Goal: Information Seeking & Learning: Understand process/instructions

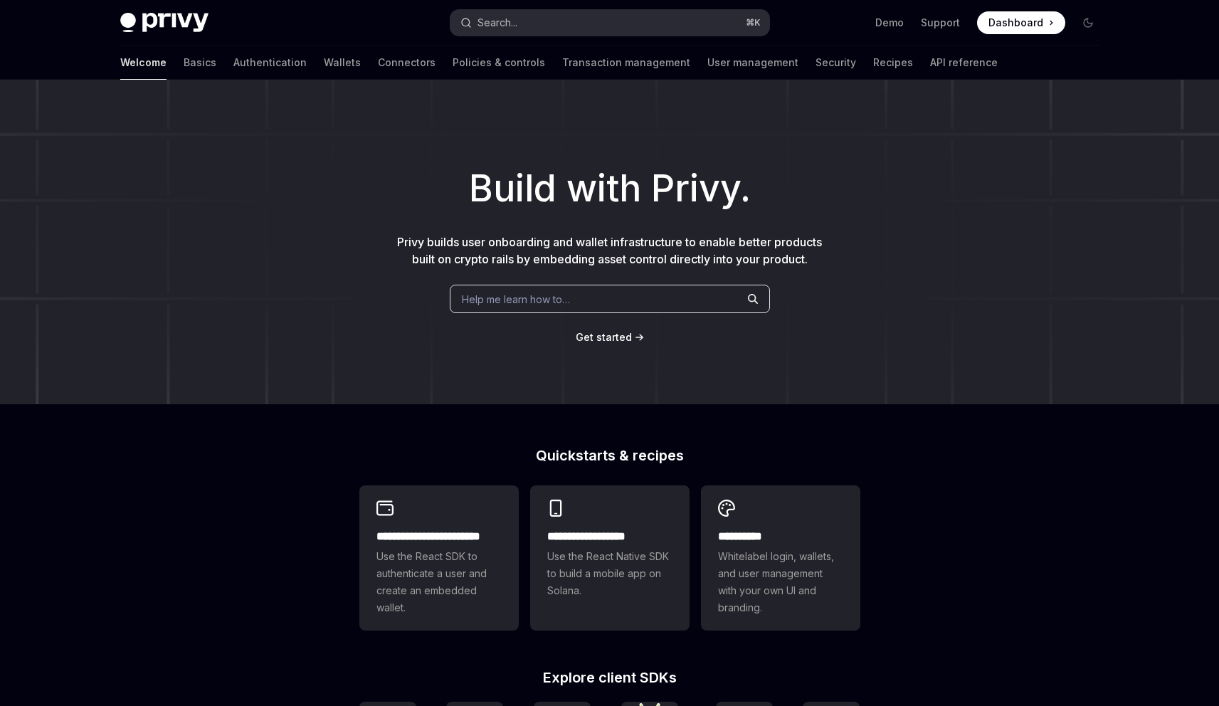
type textarea "*"
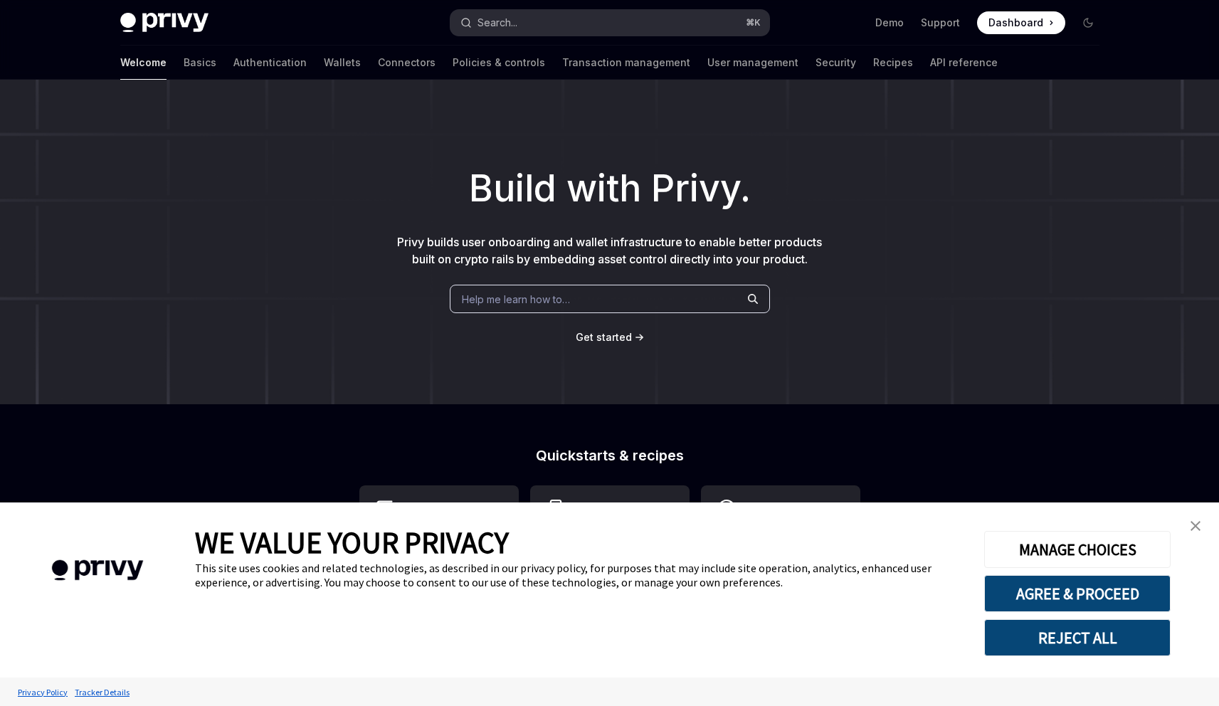
click at [549, 22] on button "Search... ⌘ K" at bounding box center [609, 23] width 319 height 26
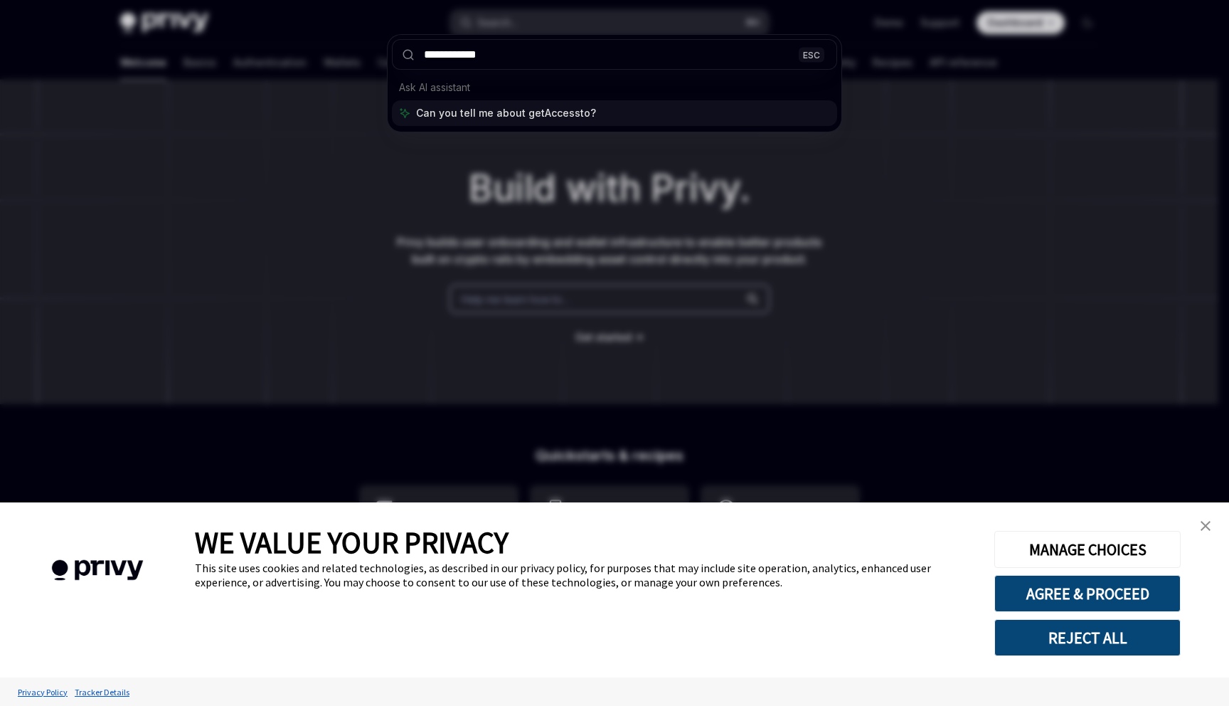
type input "**********"
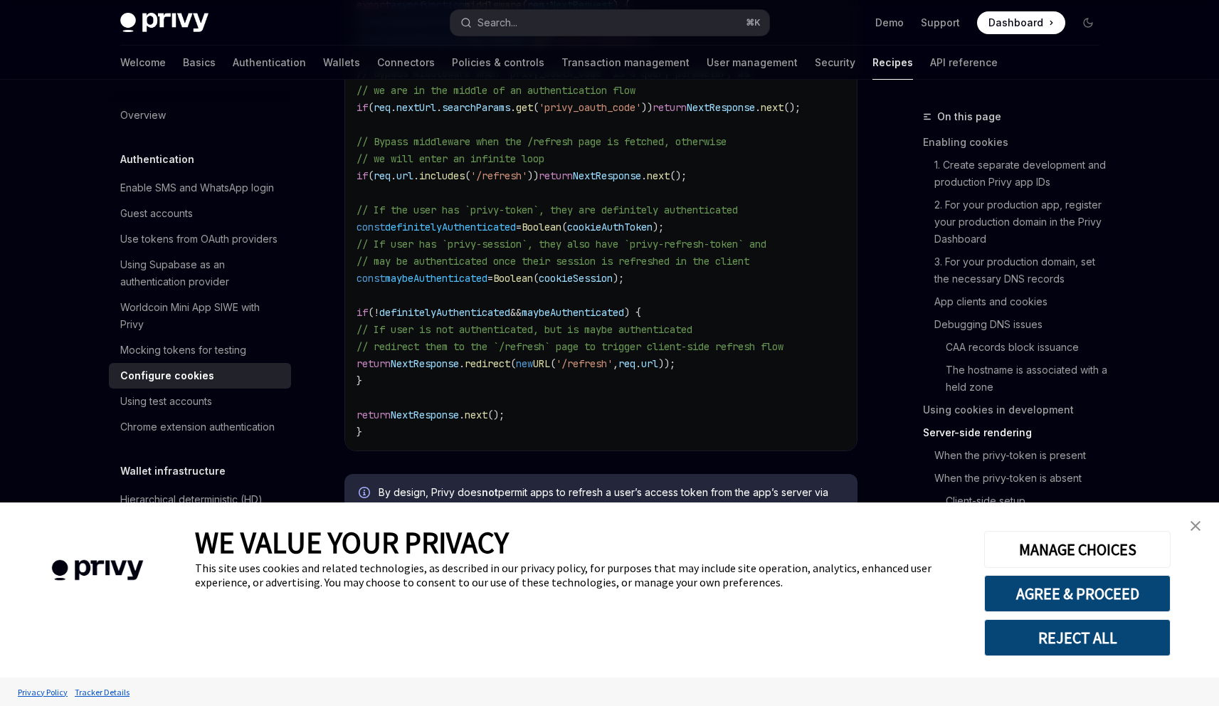
scroll to position [4916, 0]
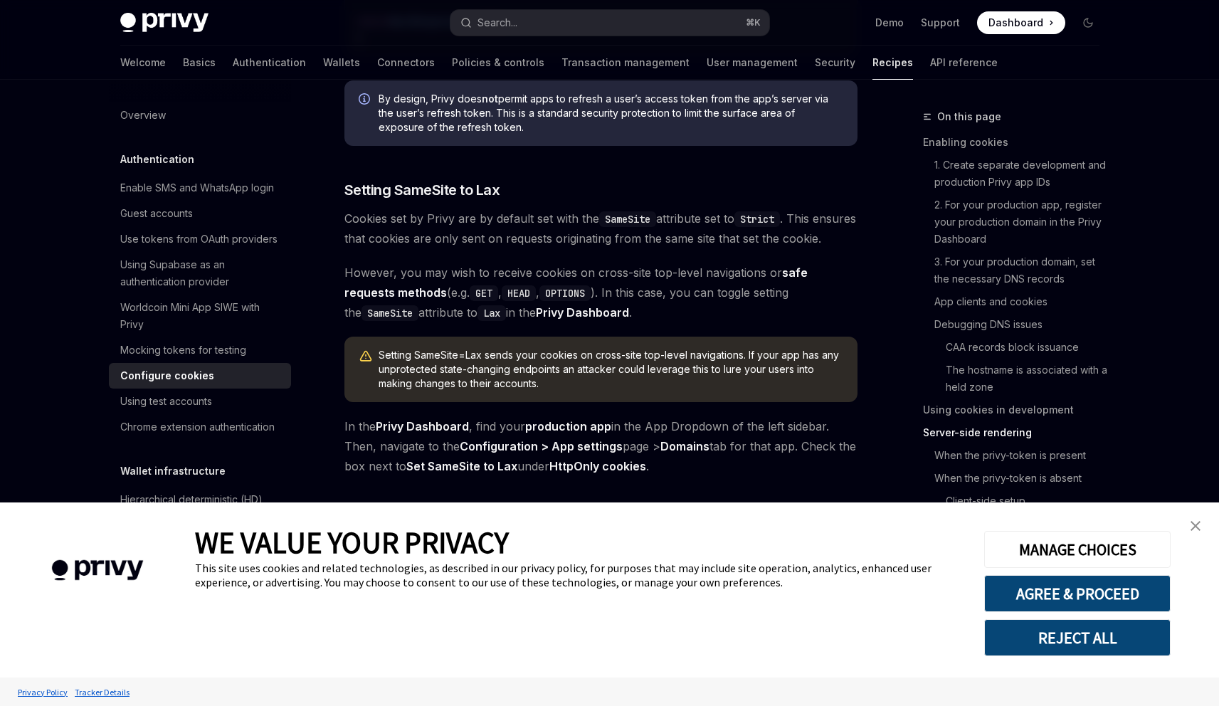
click at [1202, 524] on link "close banner" at bounding box center [1195, 525] width 28 height 28
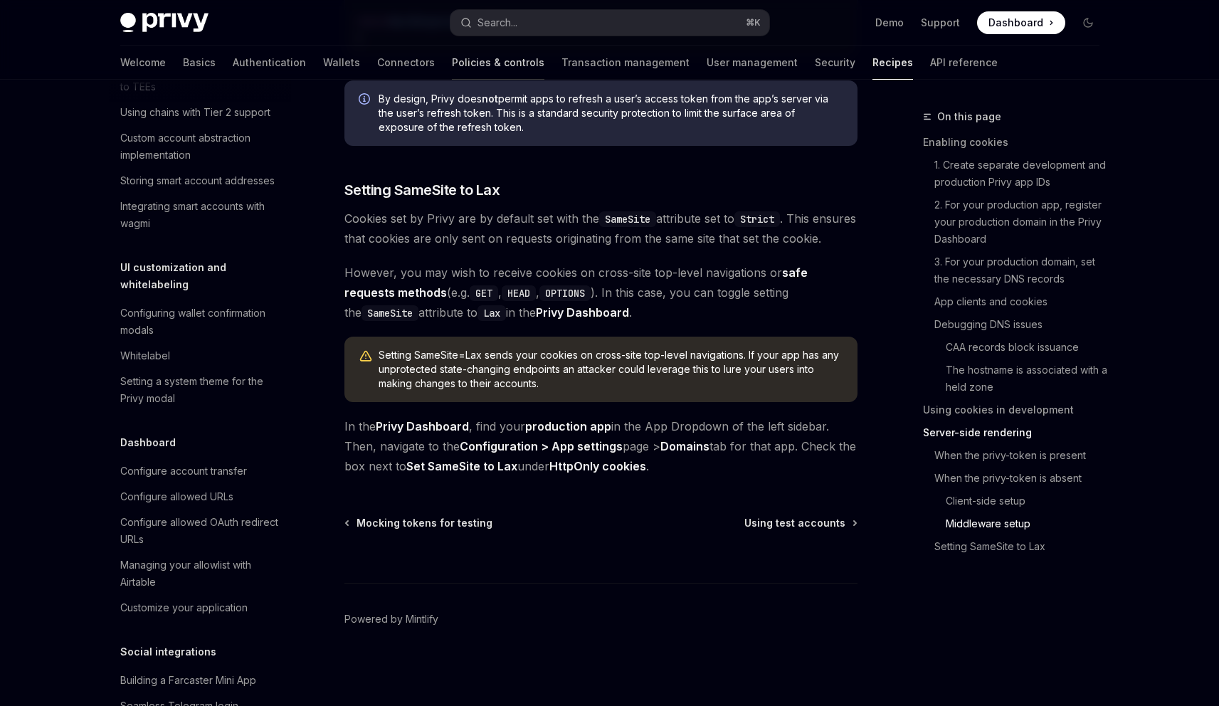
scroll to position [774, 0]
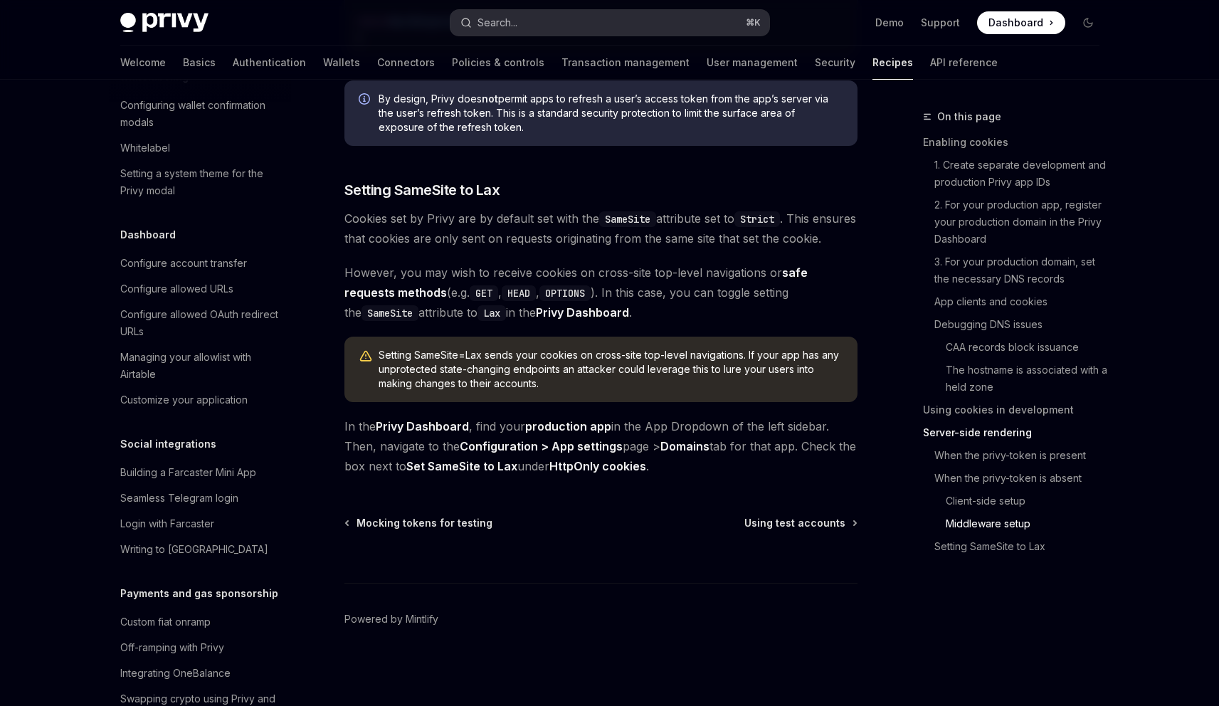
click at [525, 30] on button "Search... ⌘ K" at bounding box center [609, 23] width 319 height 26
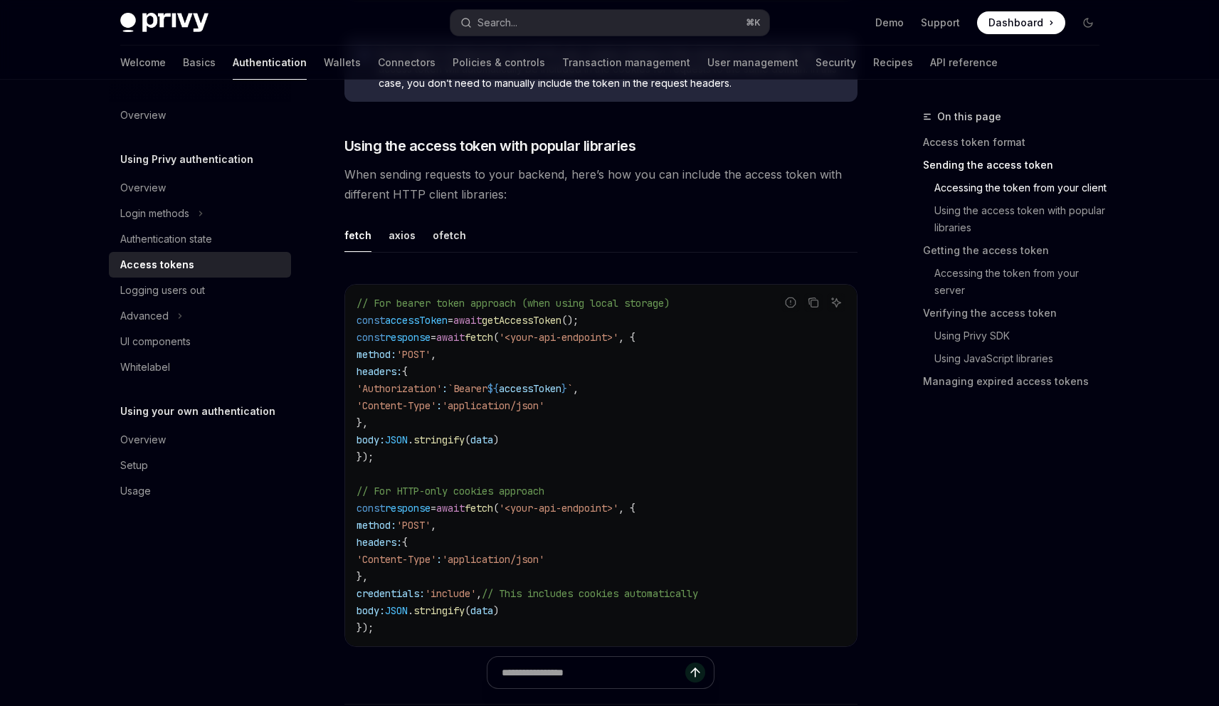
scroll to position [982, 0]
click at [561, 313] on span "getAccessToken" at bounding box center [522, 317] width 80 height 13
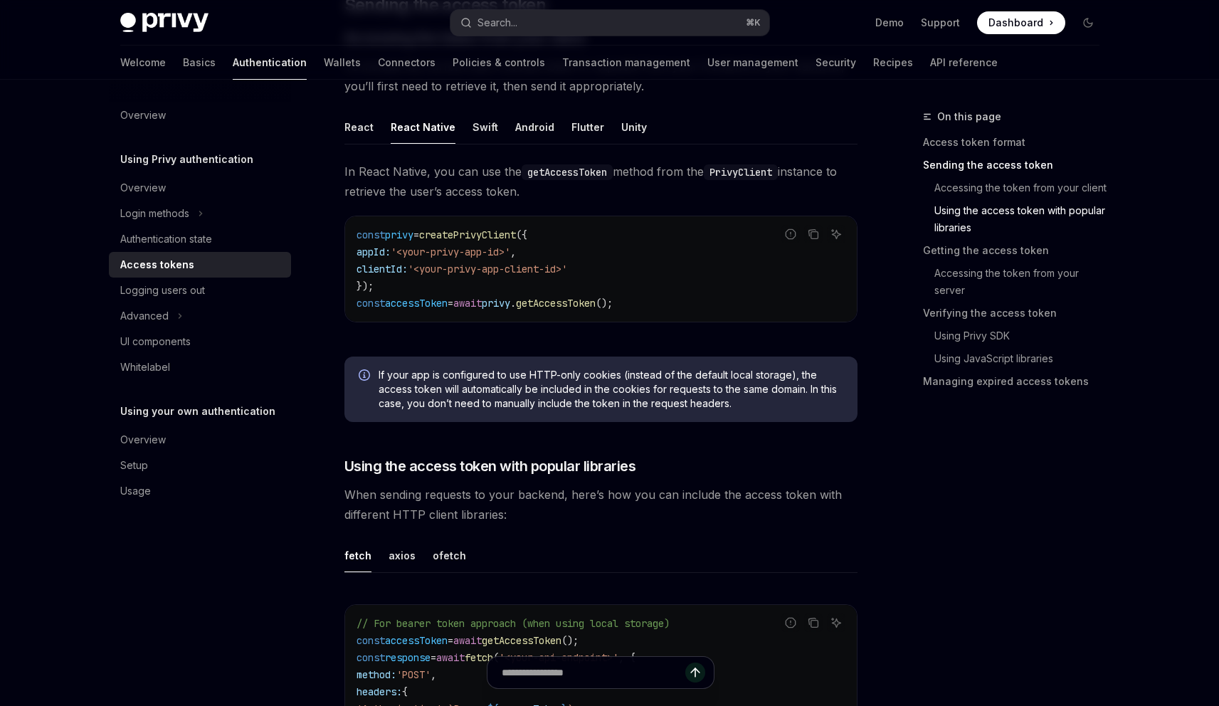
scroll to position [0, 0]
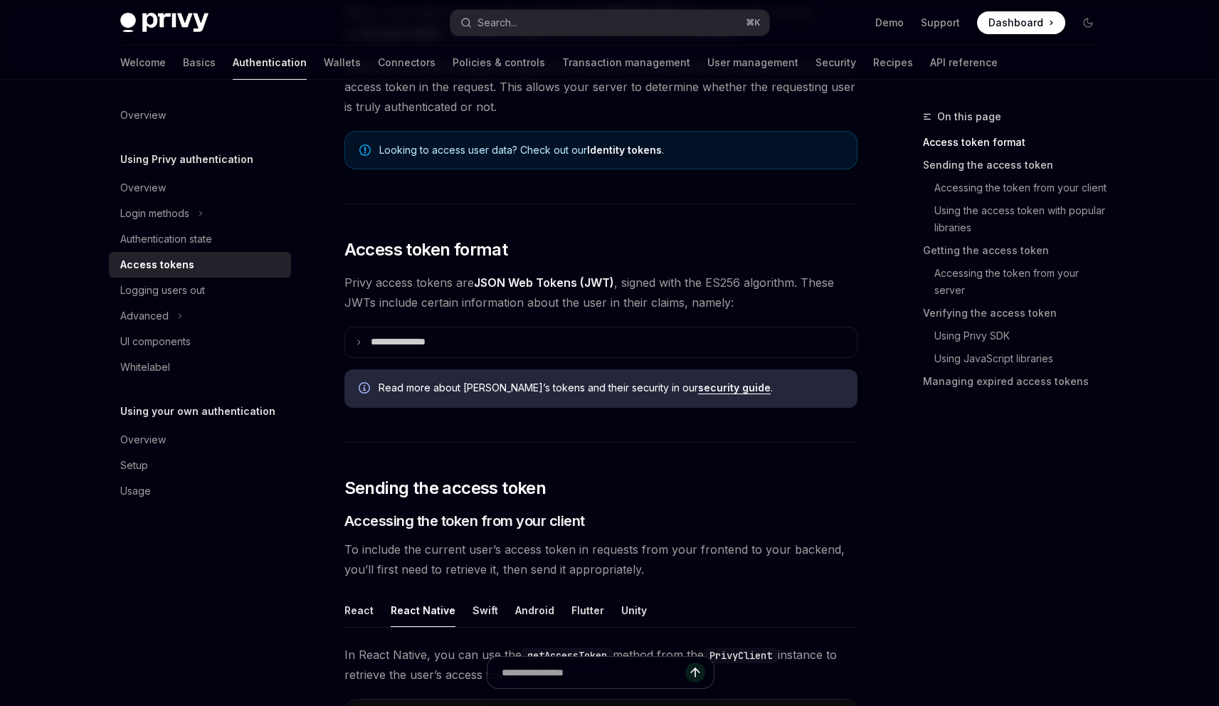
click at [970, 169] on link "Sending the access token" at bounding box center [1017, 165] width 188 height 23
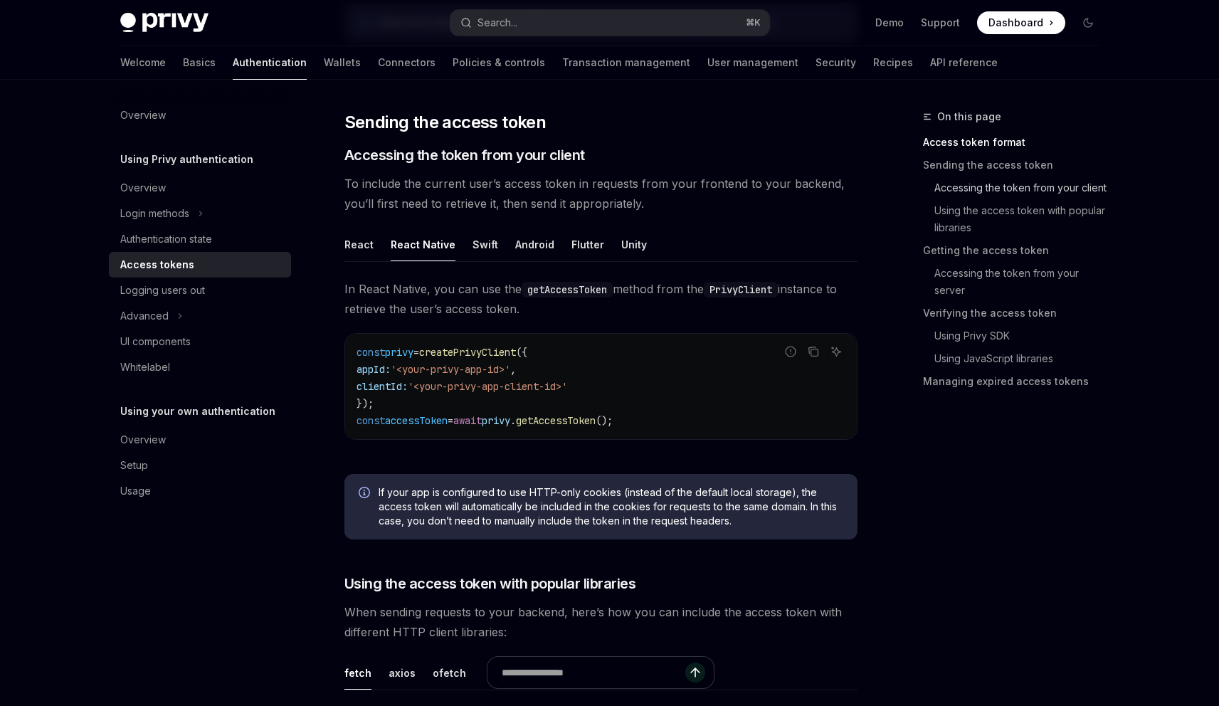
click at [982, 187] on link "Accessing the token from your client" at bounding box center [1017, 187] width 188 height 23
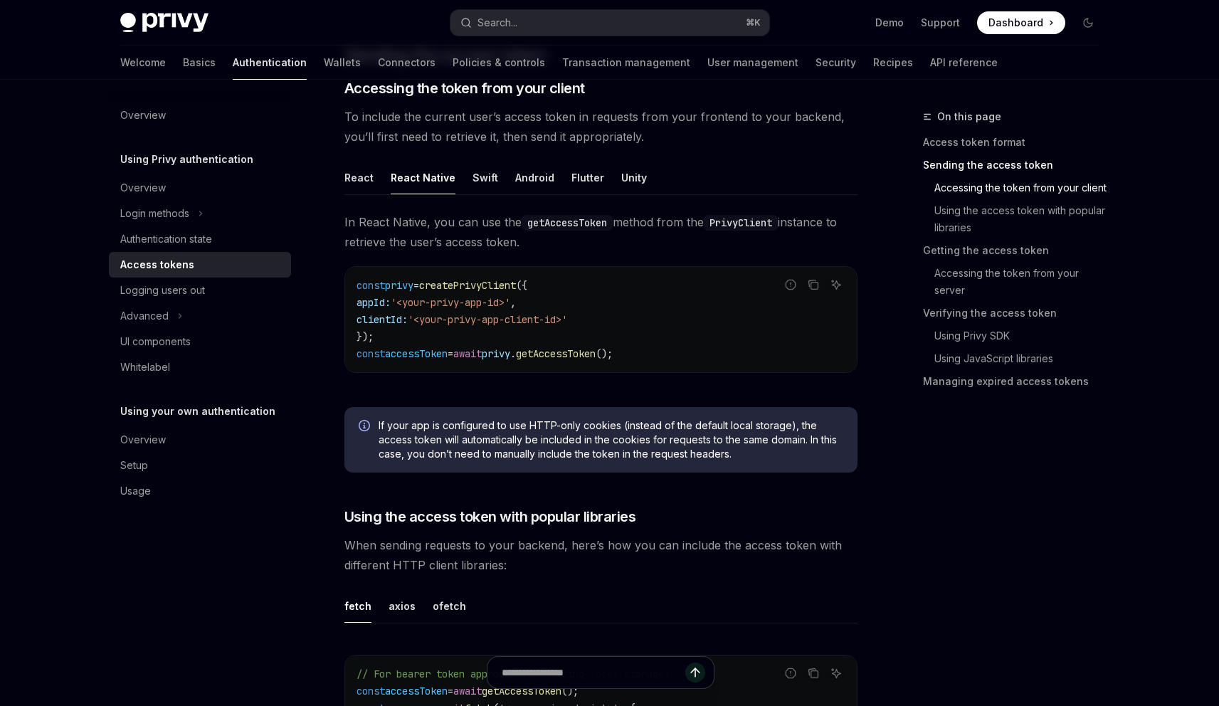
scroll to position [608, 0]
click at [359, 183] on div "React" at bounding box center [358, 178] width 29 height 33
type textarea "*"
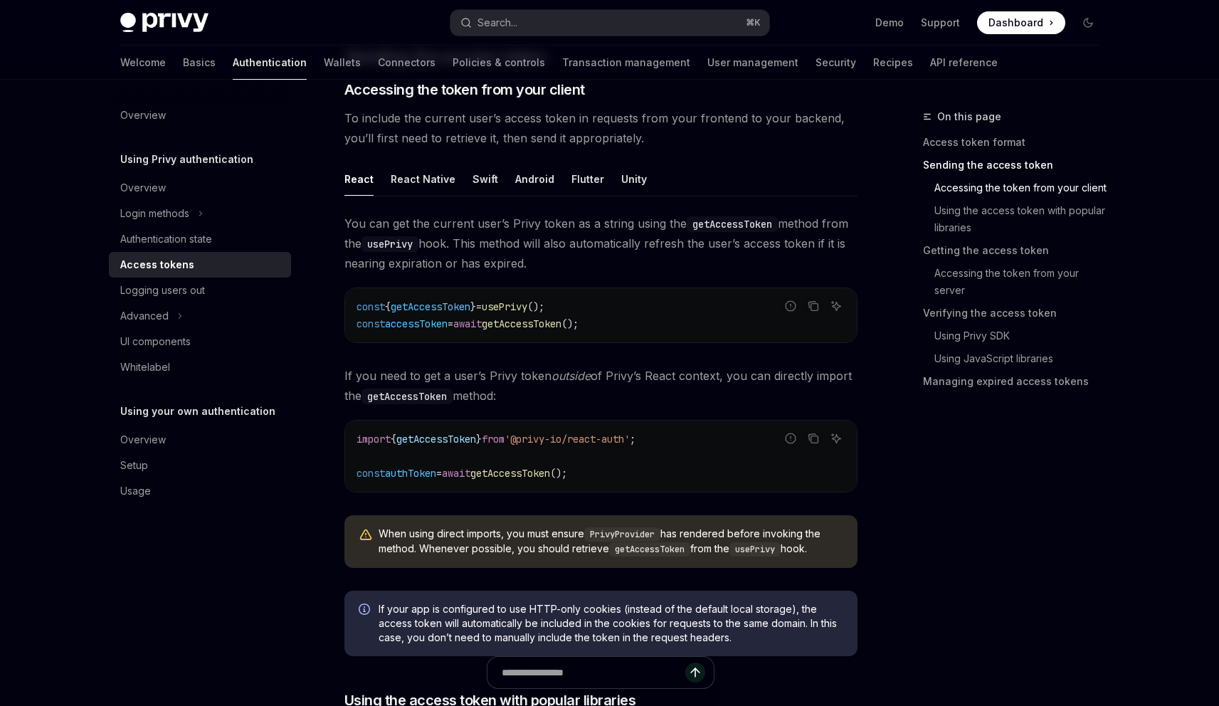
click at [527, 307] on span "usePrivy" at bounding box center [505, 306] width 46 height 13
click at [527, 308] on span "usePrivy" at bounding box center [505, 306] width 46 height 13
drag, startPoint x: 347, startPoint y: 323, endPoint x: 629, endPoint y: 321, distance: 281.7
click at [629, 321] on div "const { getAccessToken } = usePrivy (); const accessToken = await getAccessToke…" at bounding box center [600, 315] width 511 height 54
drag, startPoint x: 604, startPoint y: 292, endPoint x: 642, endPoint y: 304, distance: 39.6
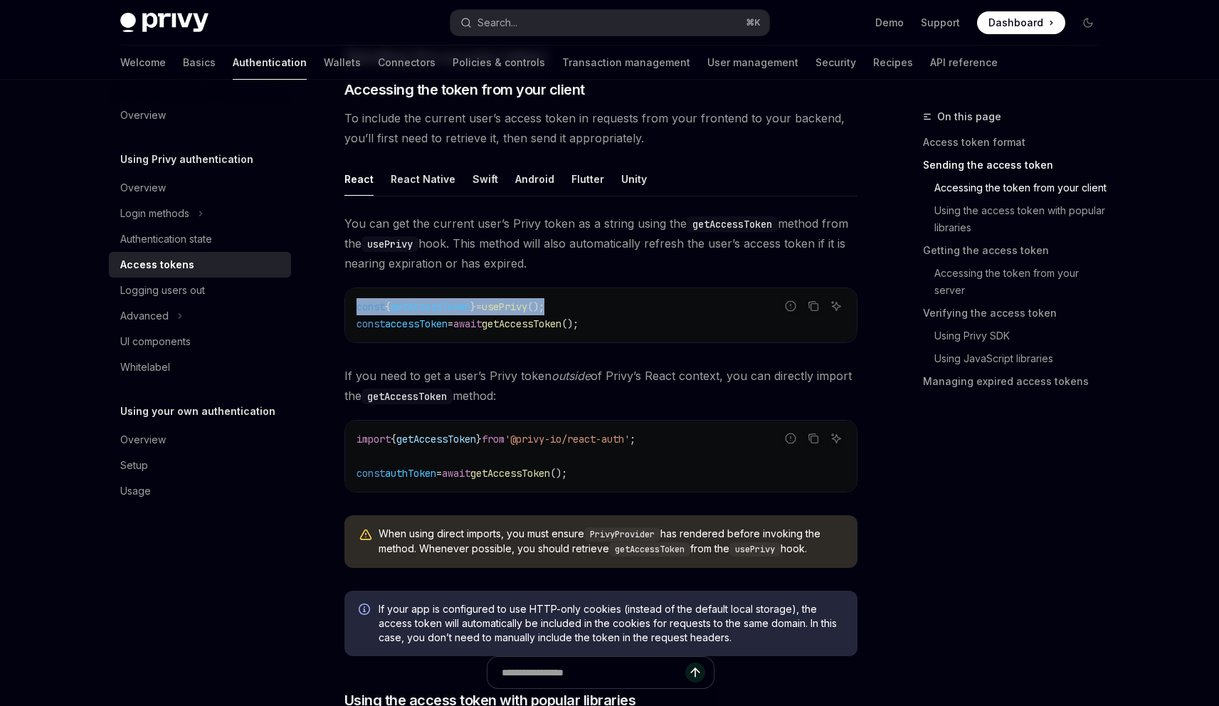
click at [642, 304] on div "const { getAccessToken } = usePrivy (); const accessToken = await getAccessToke…" at bounding box center [600, 315] width 511 height 54
click at [636, 304] on code "const { getAccessToken } = usePrivy (); const accessToken = await getAccessToke…" at bounding box center [600, 315] width 489 height 34
drag, startPoint x: 607, startPoint y: 307, endPoint x: 333, endPoint y: 302, distance: 273.9
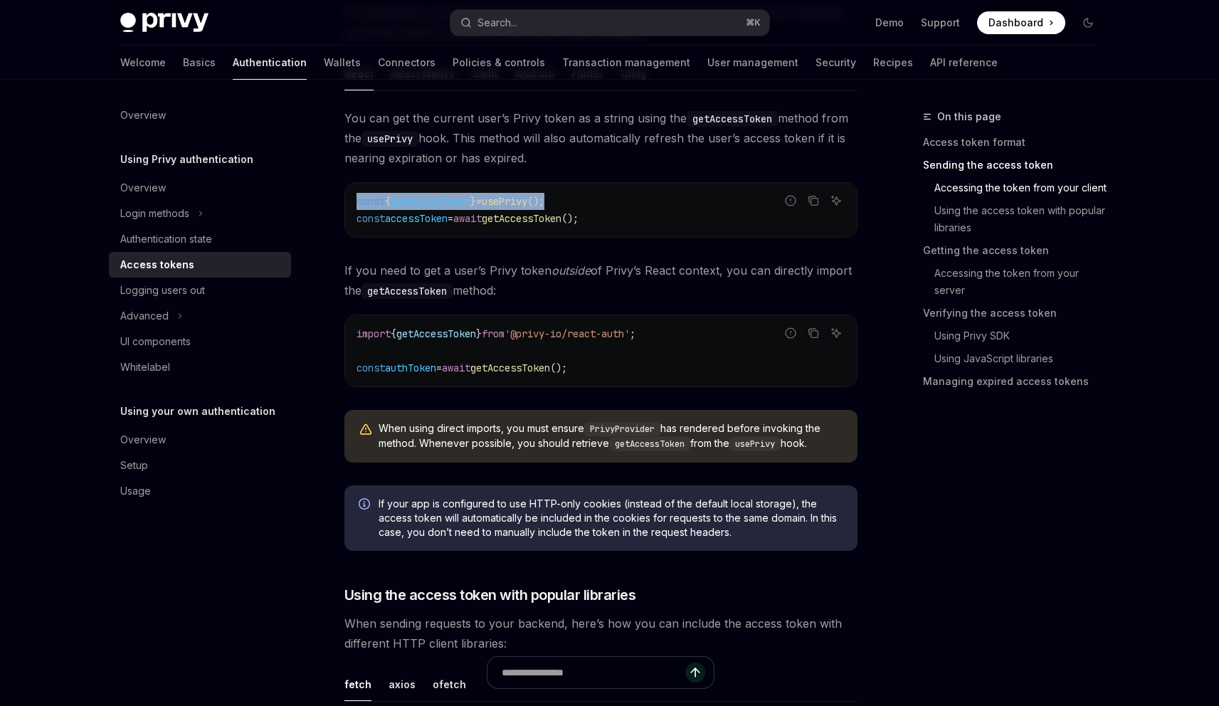
scroll to position [718, 0]
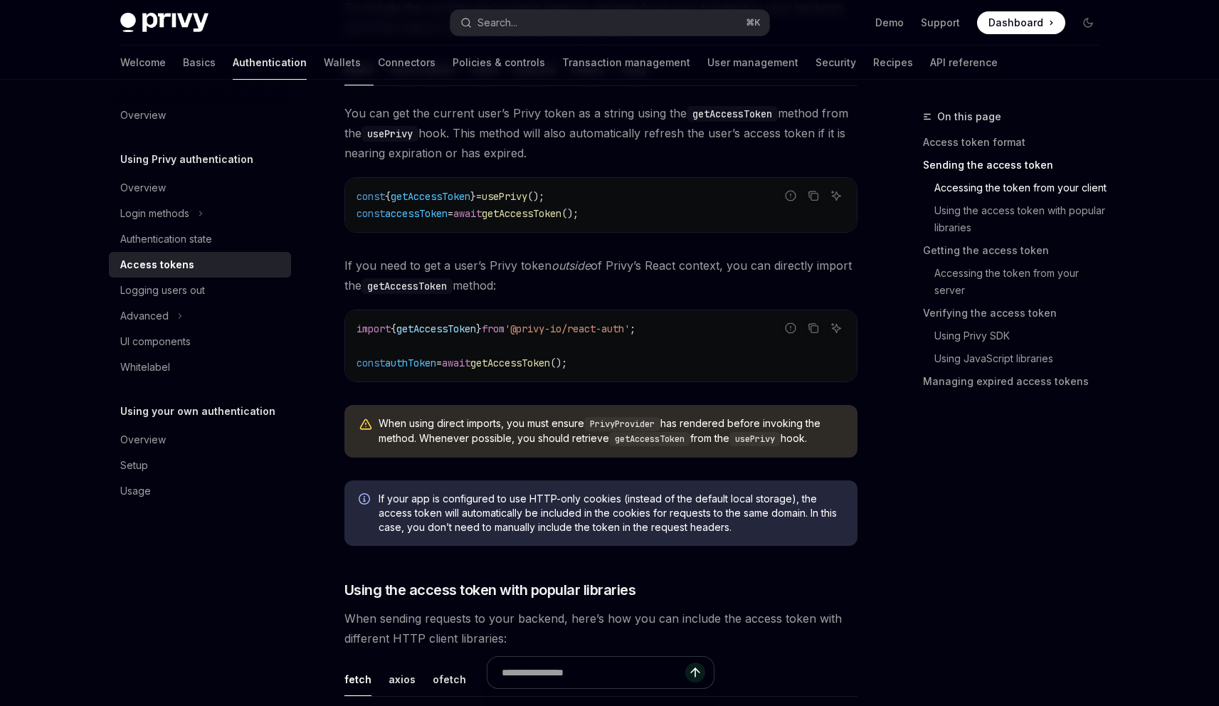
click at [550, 361] on span "getAccessToken" at bounding box center [510, 362] width 80 height 13
click at [550, 364] on span "getAccessToken" at bounding box center [510, 362] width 80 height 13
click at [550, 367] on span "getAccessToken" at bounding box center [510, 362] width 80 height 13
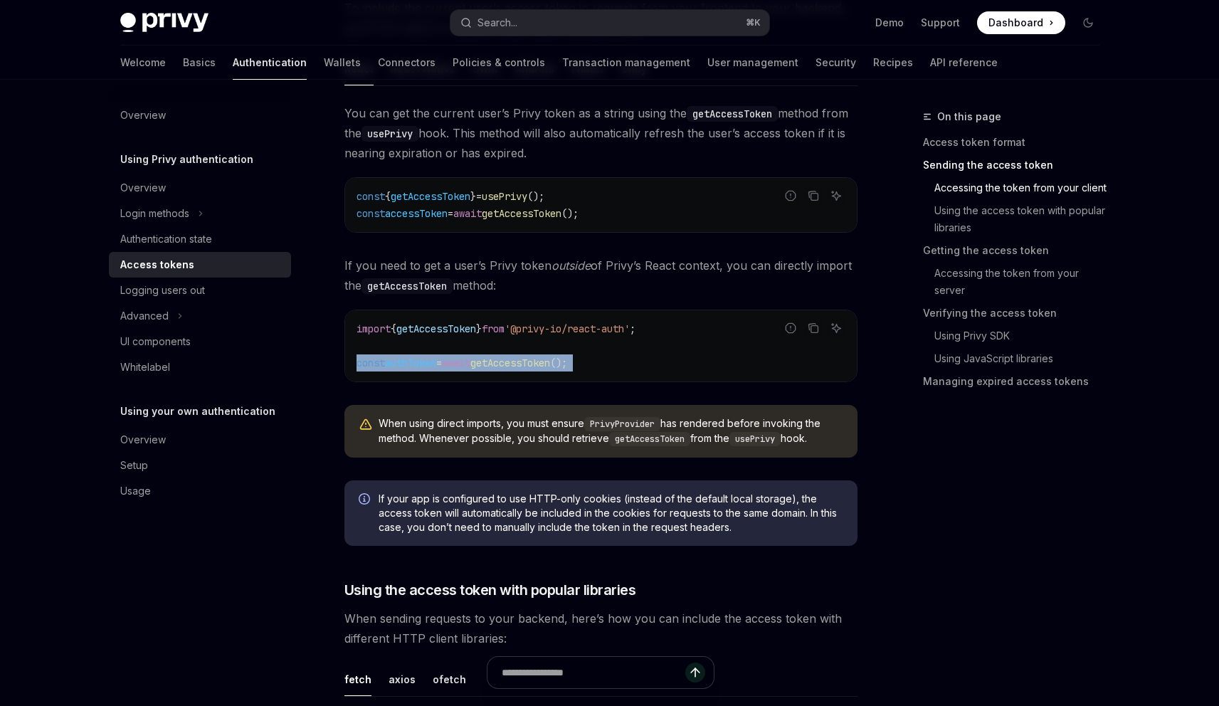
click at [617, 366] on code "import { getAccessToken } from '@privy-io/react-auth' ; const authToken = await…" at bounding box center [600, 345] width 489 height 51
drag, startPoint x: 594, startPoint y: 363, endPoint x: 500, endPoint y: 361, distance: 93.9
click at [500, 361] on span "const authToken = await getAccessToken ();" at bounding box center [461, 362] width 211 height 13
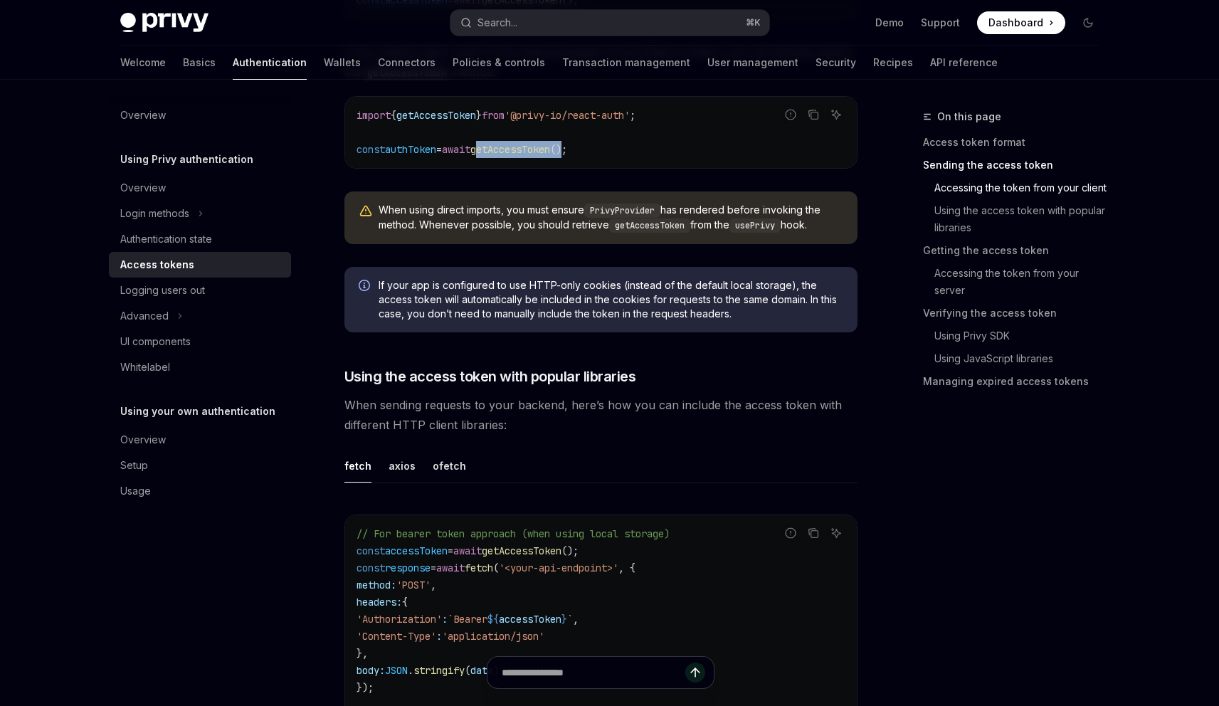
scroll to position [760, 0]
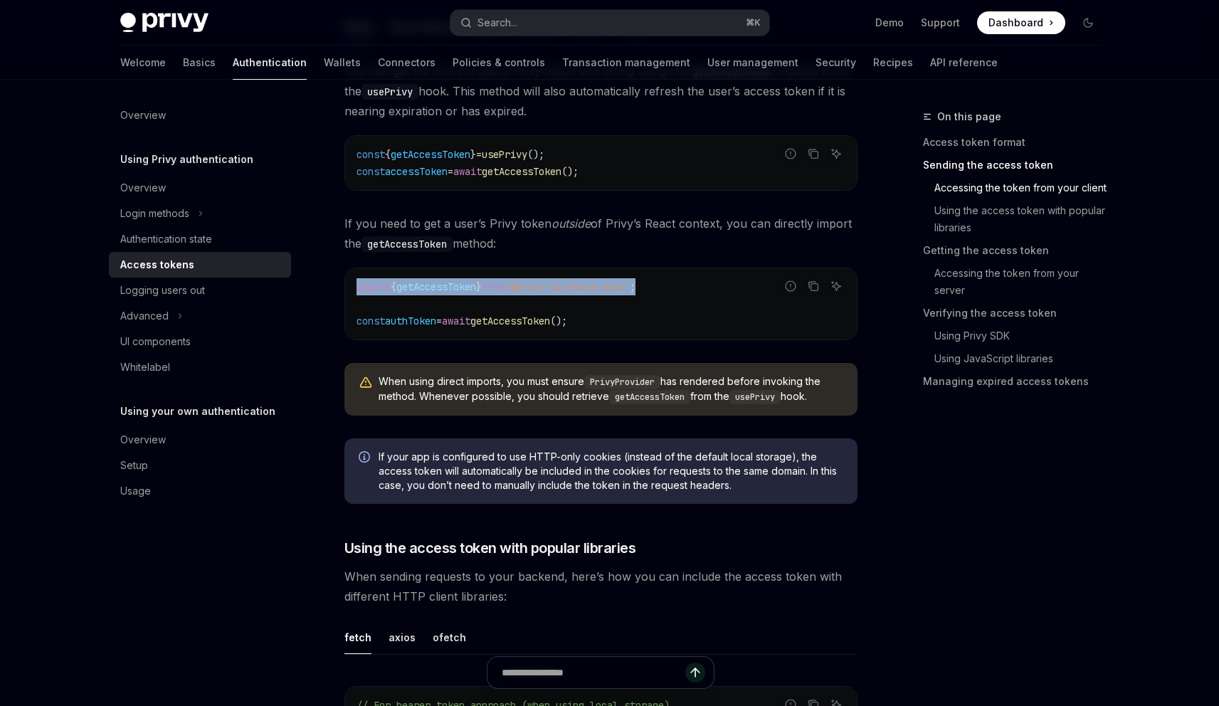
drag, startPoint x: 700, startPoint y: 287, endPoint x: 351, endPoint y: 281, distance: 348.6
click at [351, 281] on div "import { getAccessToken } from '@privy-io/react-auth' ; const authToken = await…" at bounding box center [600, 303] width 511 height 71
click at [583, 286] on span "'@privy-io/react-auth'" at bounding box center [566, 286] width 125 height 13
drag, startPoint x: 713, startPoint y: 295, endPoint x: 351, endPoint y: 290, distance: 362.1
click at [351, 290] on div "import { getAccessToken } from '@privy-io/react-auth' ; const authToken = await…" at bounding box center [600, 303] width 511 height 71
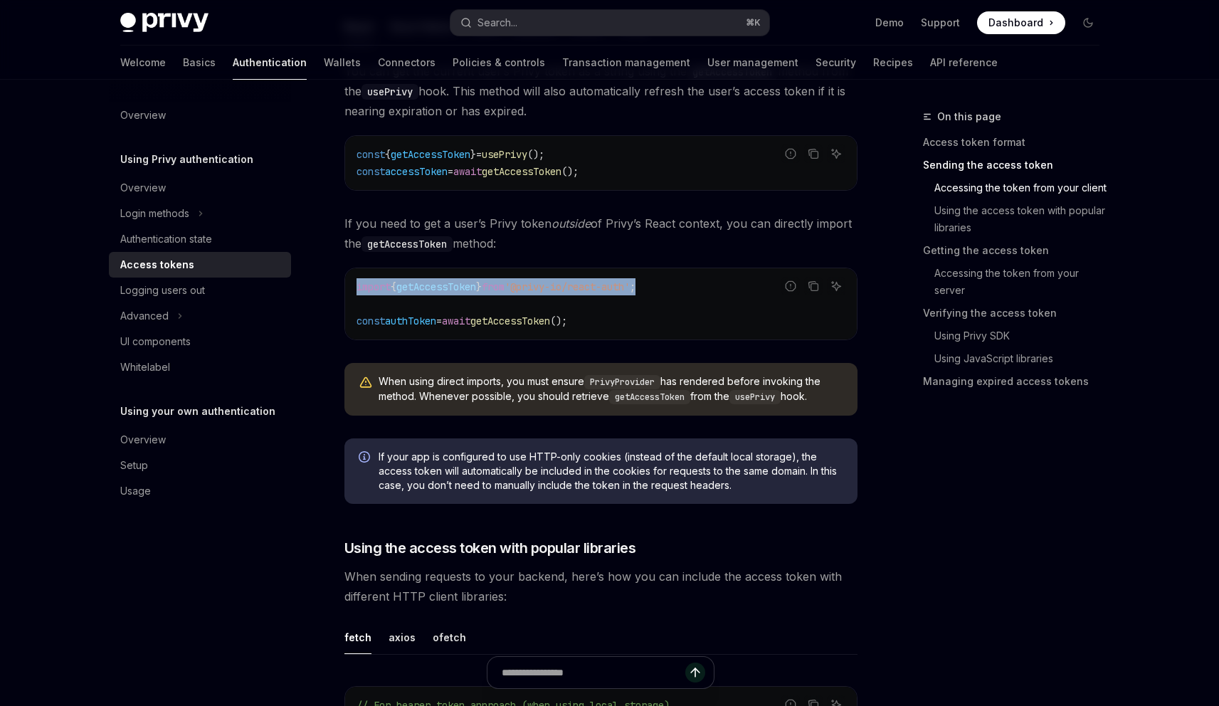
drag, startPoint x: 690, startPoint y: 282, endPoint x: 350, endPoint y: 280, distance: 340.1
click at [350, 280] on div "import { getAccessToken } from '@privy-io/react-auth' ; const authToken = await…" at bounding box center [600, 303] width 511 height 71
click at [465, 274] on div "import { getAccessToken } from '@privy-io/react-auth' ; const authToken = await…" at bounding box center [600, 303] width 511 height 71
click at [606, 275] on div "import { getAccessToken } from '@privy-io/react-auth' ; const authToken = await…" at bounding box center [600, 303] width 511 height 71
drag, startPoint x: 693, startPoint y: 287, endPoint x: 345, endPoint y: 274, distance: 348.1
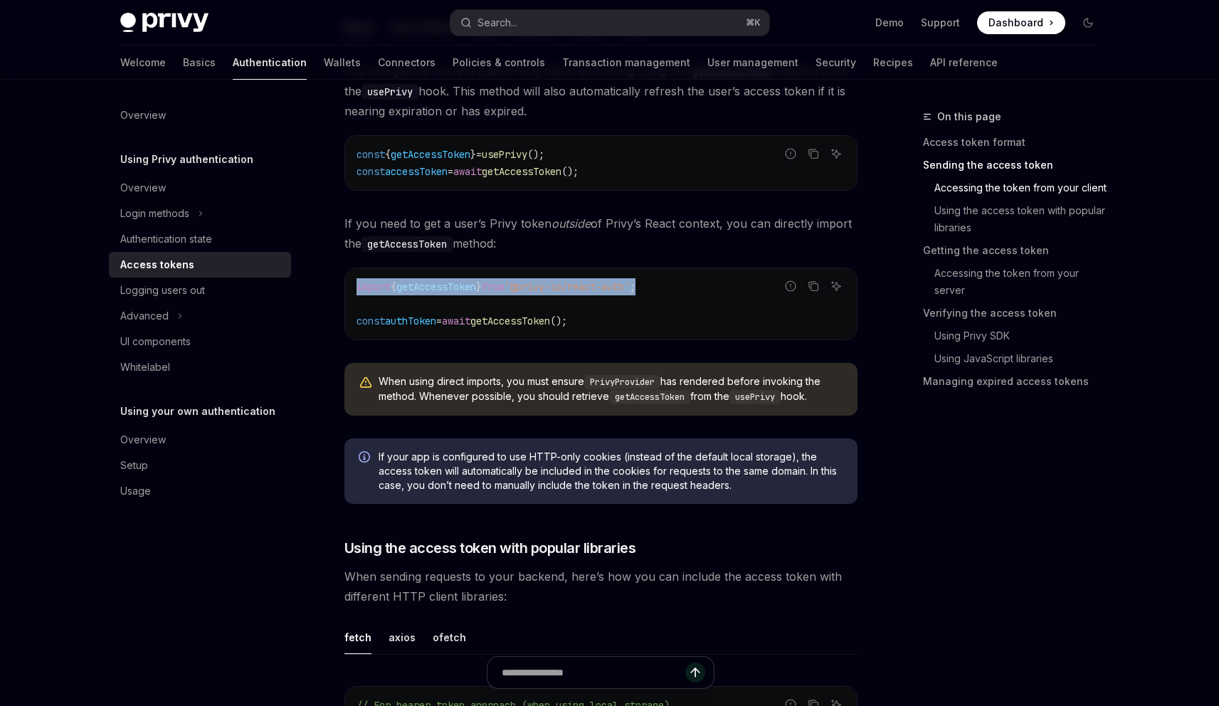
click at [345, 274] on div "import { getAccessToken } from '@privy-io/react-auth' ; const authToken = await…" at bounding box center [600, 303] width 511 height 71
drag, startPoint x: 682, startPoint y: 299, endPoint x: 685, endPoint y: 292, distance: 8.0
click at [679, 297] on code "import { getAccessToken } from '@privy-io/react-auth' ; const authToken = await…" at bounding box center [600, 303] width 489 height 51
drag, startPoint x: 686, startPoint y: 286, endPoint x: 346, endPoint y: 288, distance: 340.8
click at [346, 288] on div "import { getAccessToken } from '@privy-io/react-auth' ; const authToken = await…" at bounding box center [600, 303] width 511 height 71
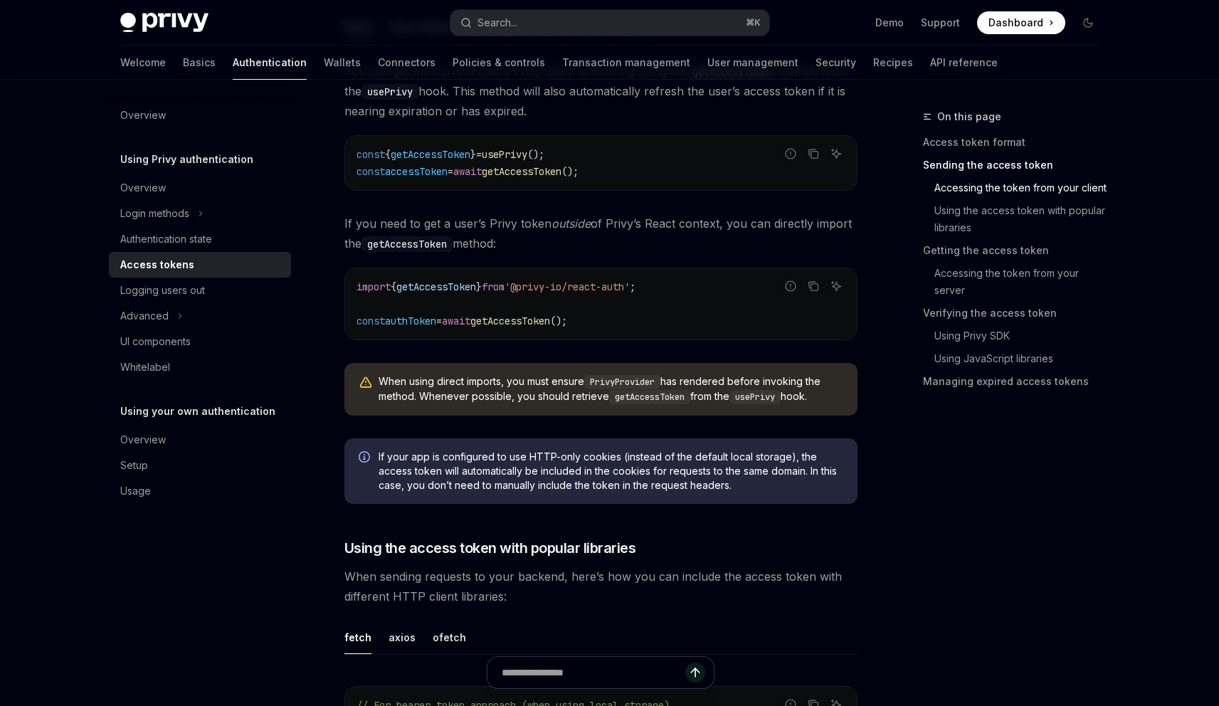
click at [567, 314] on span "();" at bounding box center [558, 320] width 17 height 13
click at [169, 313] on button "Advanced" at bounding box center [200, 316] width 182 height 26
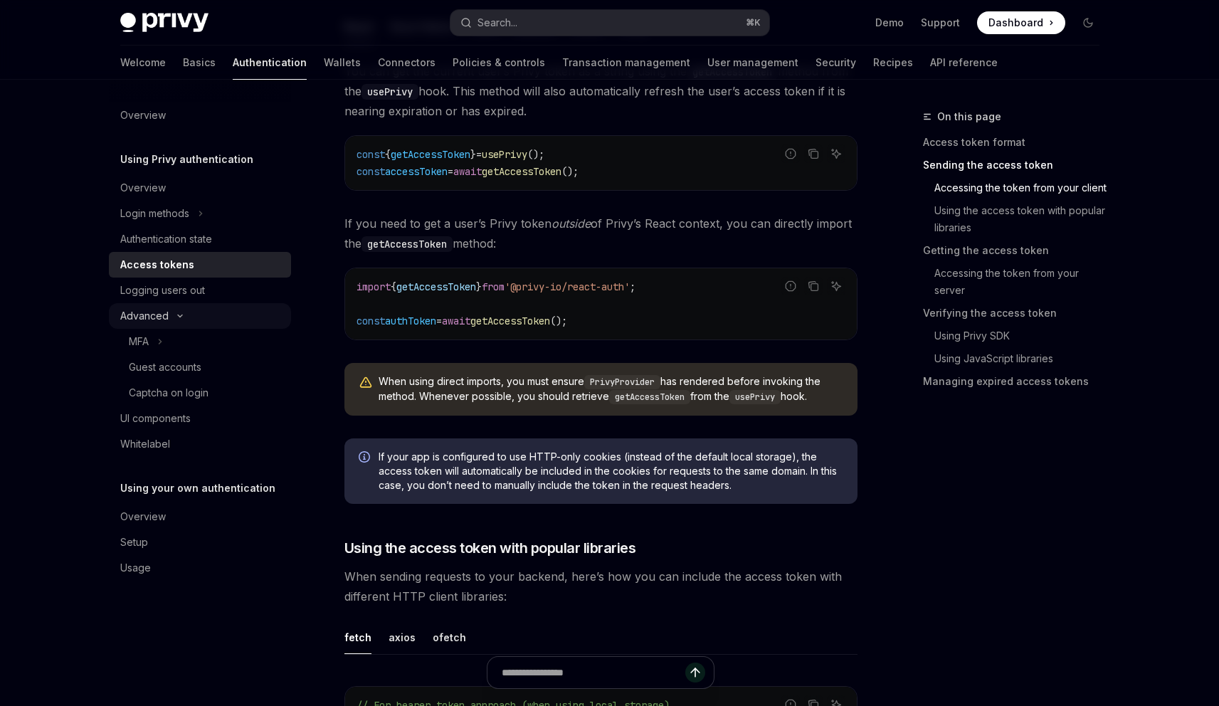
click at [169, 313] on button "Advanced" at bounding box center [200, 316] width 182 height 26
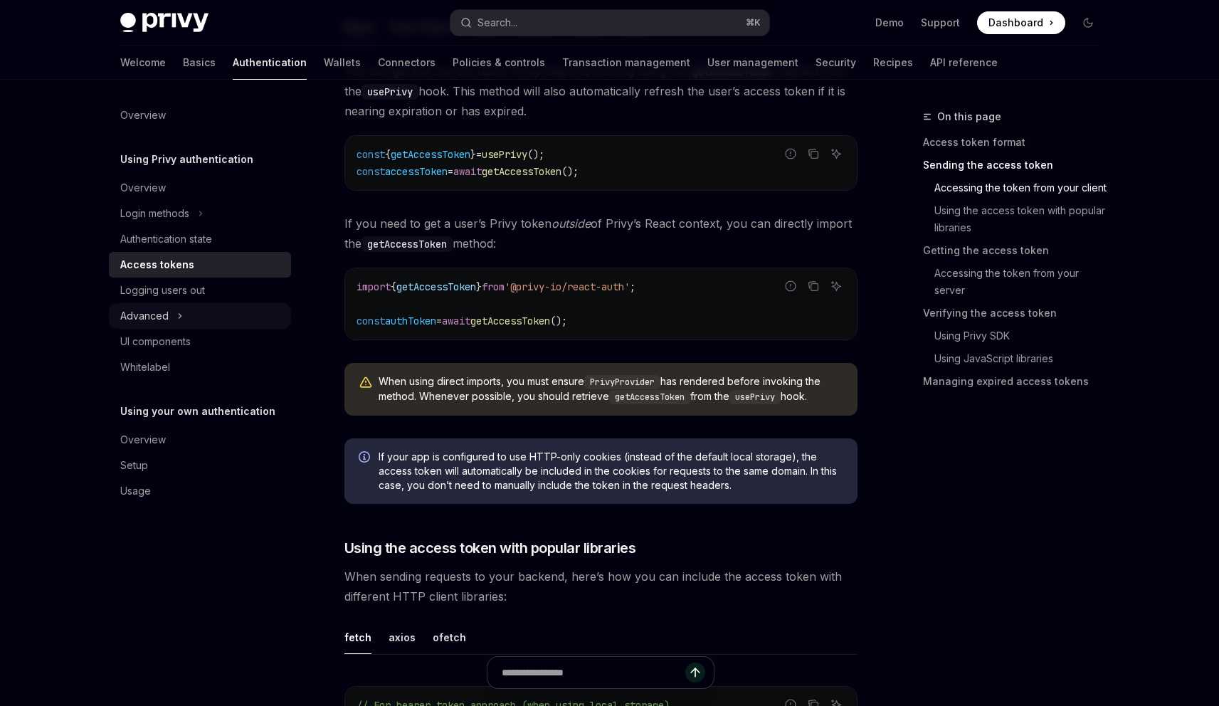
click at [177, 310] on icon "Toggle Advanced section" at bounding box center [180, 315] width 6 height 17
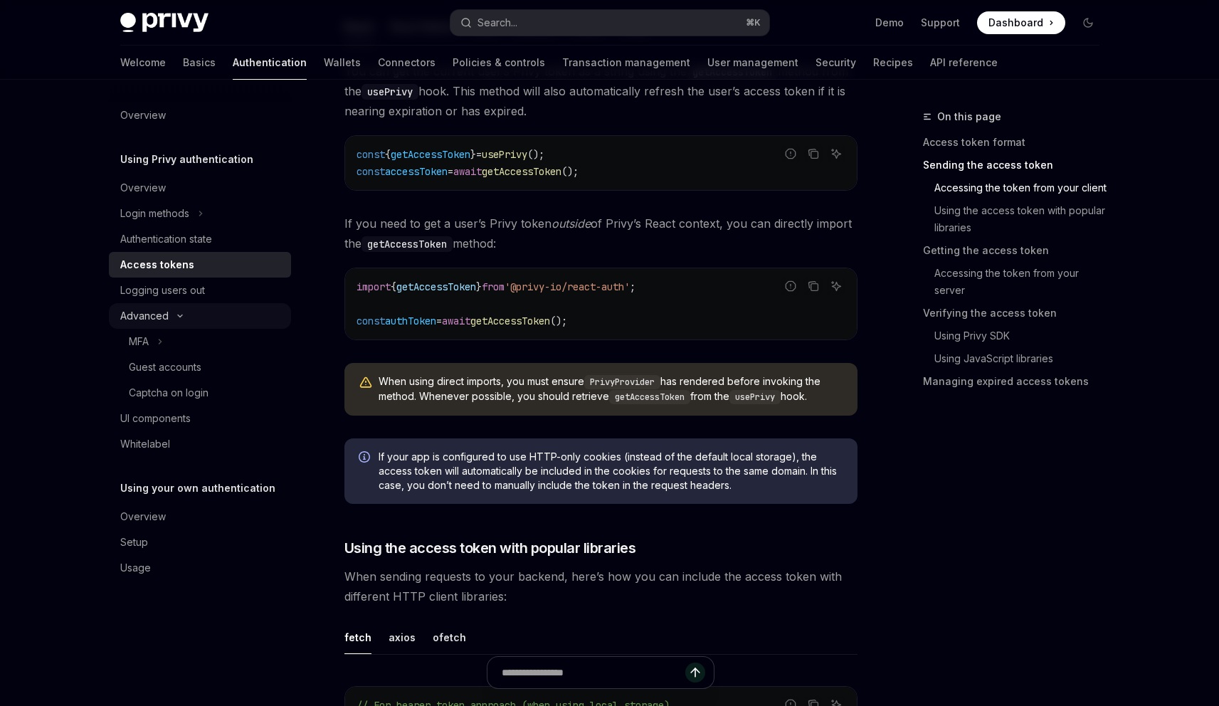
click at [177, 310] on button "Advanced" at bounding box center [200, 316] width 182 height 26
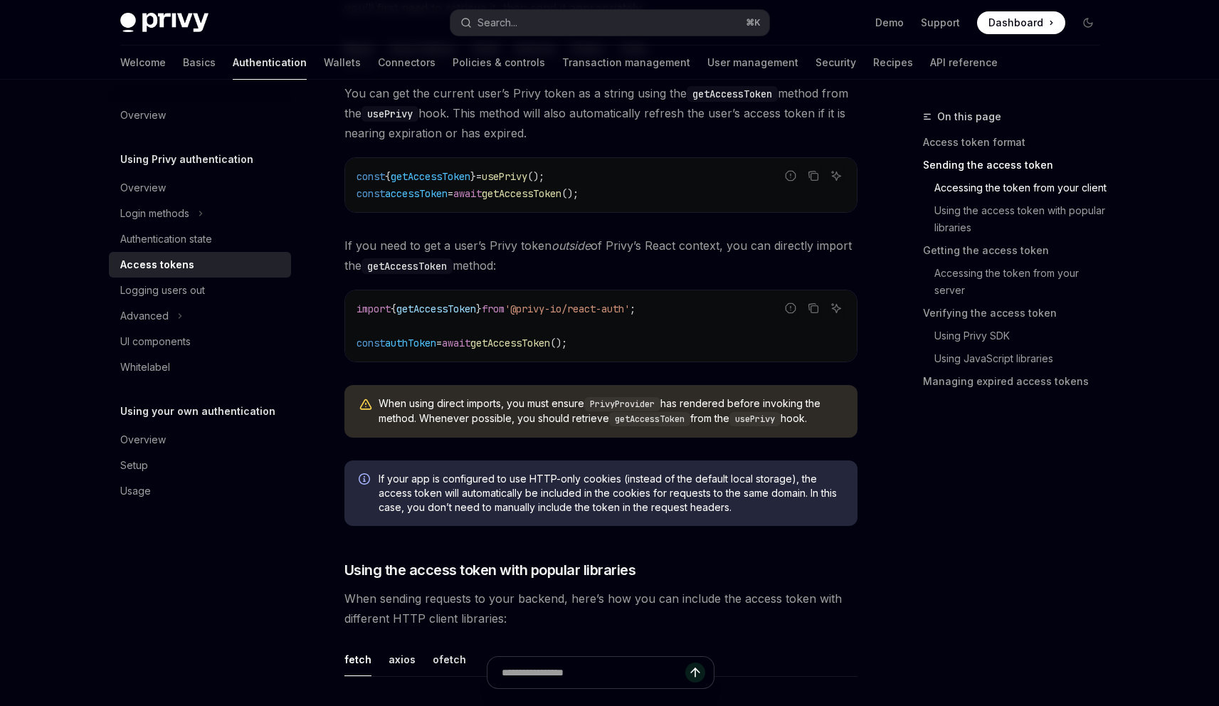
scroll to position [731, 0]
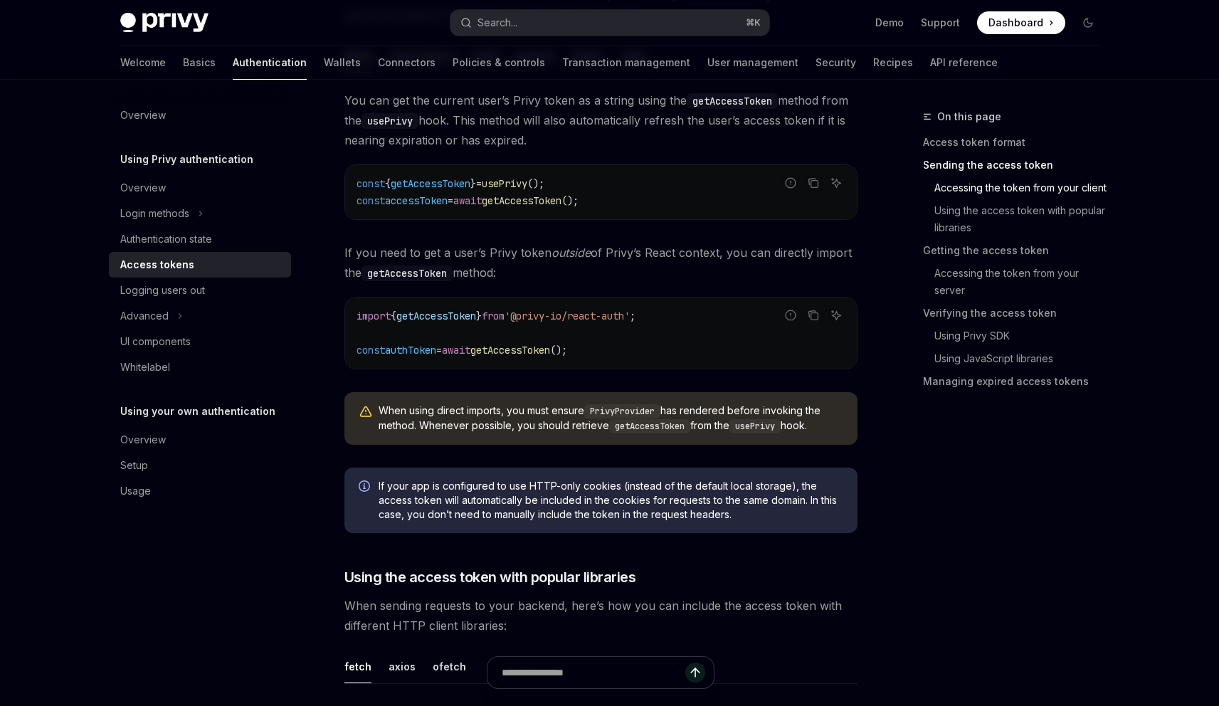
click at [550, 351] on span "getAccessToken" at bounding box center [510, 350] width 80 height 13
click at [561, 198] on span "getAccessToken" at bounding box center [522, 200] width 80 height 13
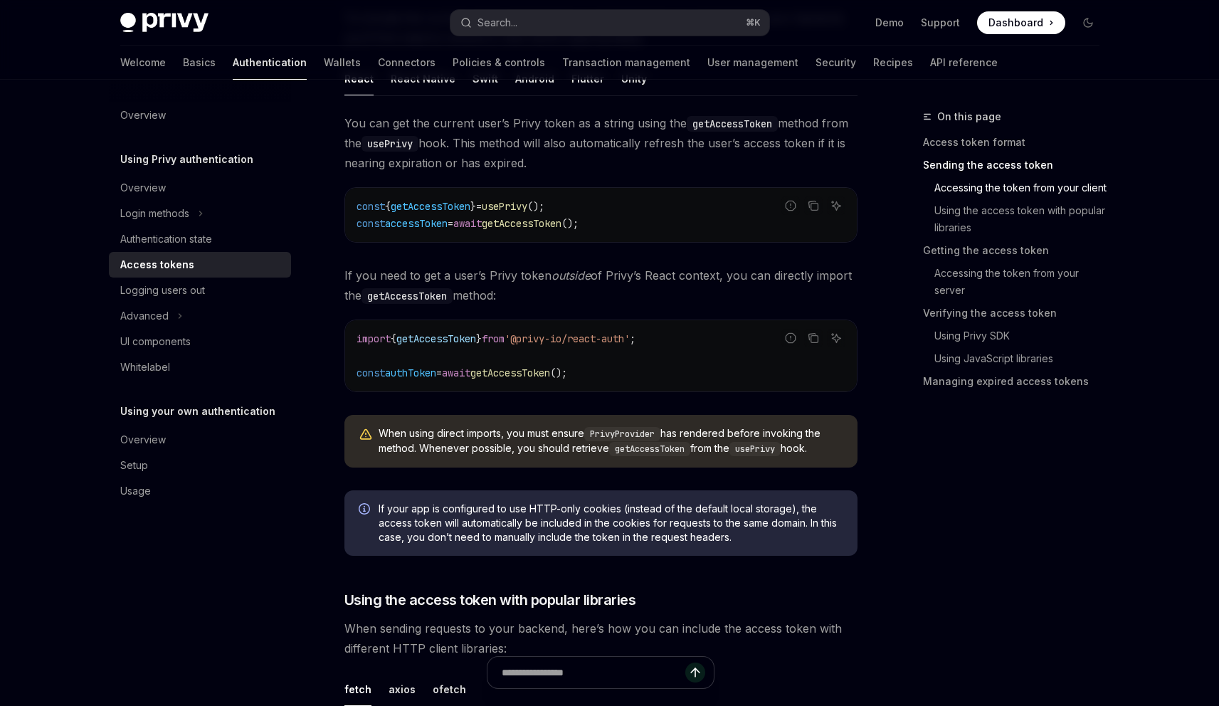
scroll to position [708, 0]
click at [623, 225] on code "const { getAccessToken } = usePrivy (); const accessToken = await getAccessToke…" at bounding box center [600, 215] width 489 height 34
drag, startPoint x: 615, startPoint y: 223, endPoint x: 513, endPoint y: 223, distance: 102.4
click at [513, 223] on code "const { getAccessToken } = usePrivy (); const accessToken = await getAccessToke…" at bounding box center [600, 215] width 489 height 34
copy span "getAccessToken ();"
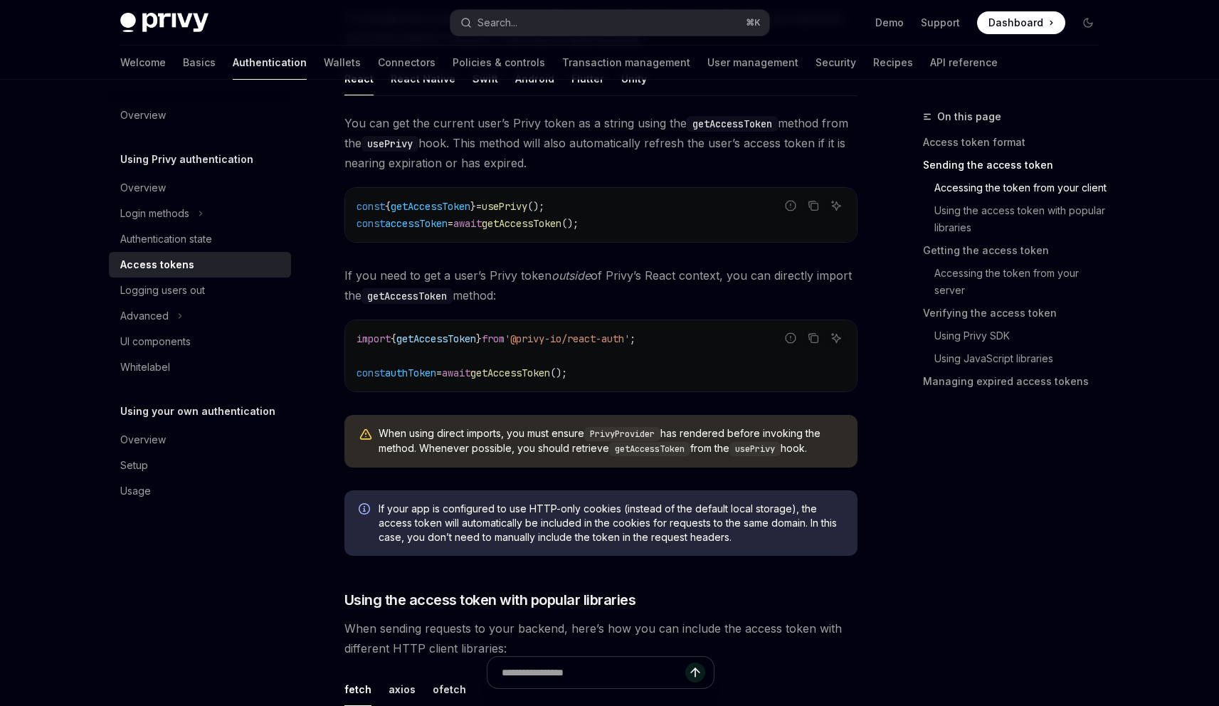
click at [759, 297] on span "If you need to get a user’s Privy token outside of Privy’s React context, you c…" at bounding box center [600, 285] width 513 height 40
click at [706, 295] on span "If you need to get a user’s Privy token outside of Privy’s React context, you c…" at bounding box center [600, 285] width 513 height 40
click at [667, 168] on span "You can get the current user’s Privy token as a string using the getAccessToken…" at bounding box center [600, 143] width 513 height 60
